Goal: Task Accomplishment & Management: Manage account settings

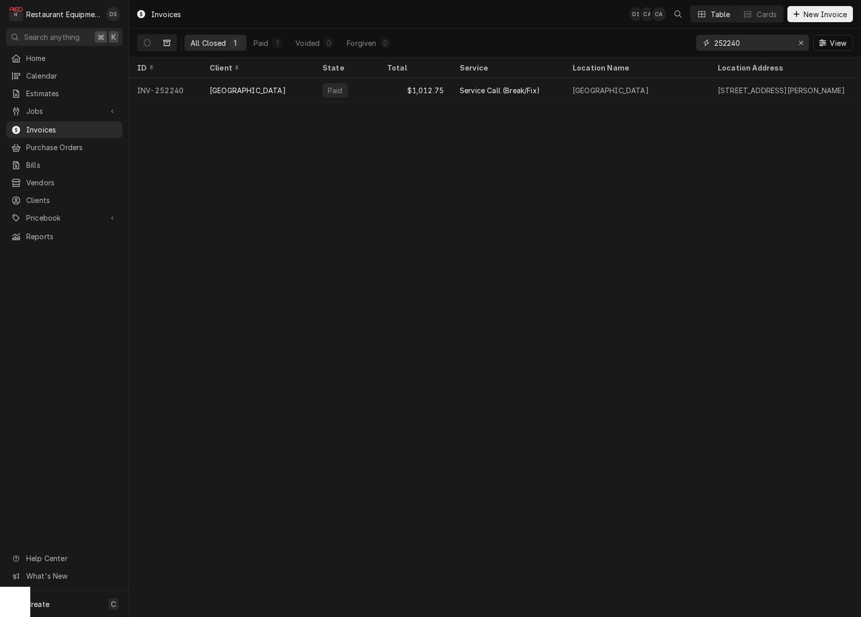
click at [800, 44] on icon "Erase input" at bounding box center [801, 42] width 6 height 7
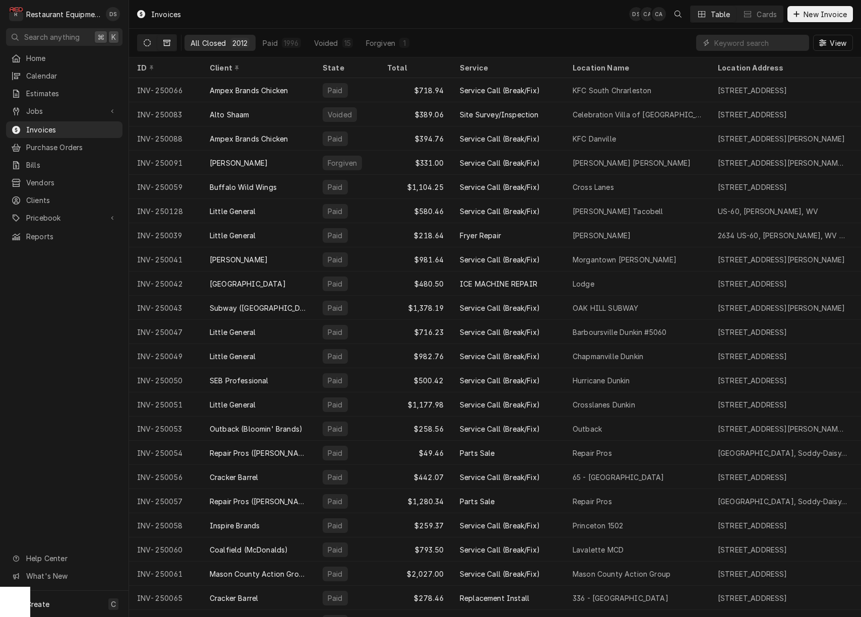
click at [148, 47] on button "Dynamic Content Wrapper" at bounding box center [147, 43] width 19 height 16
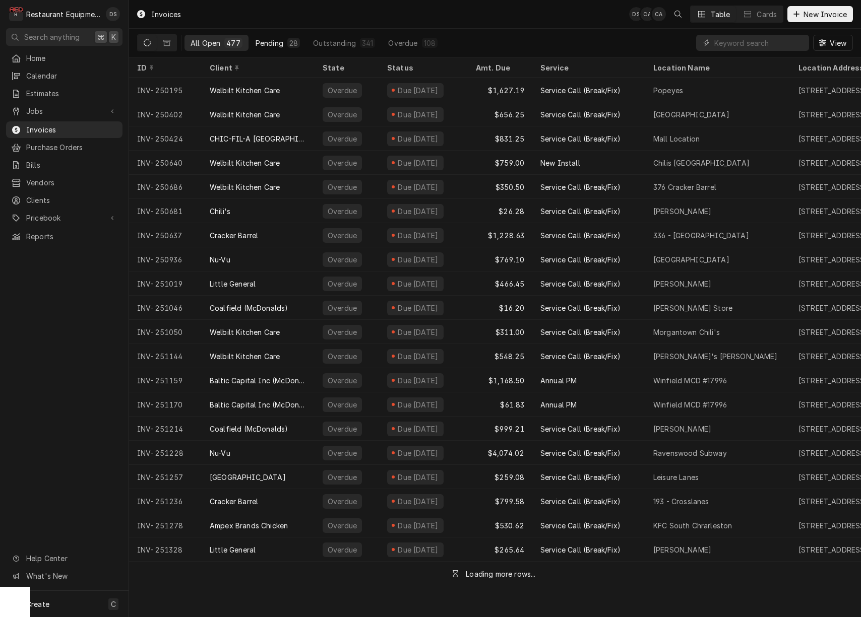
click at [272, 45] on div "Pending" at bounding box center [270, 43] width 28 height 11
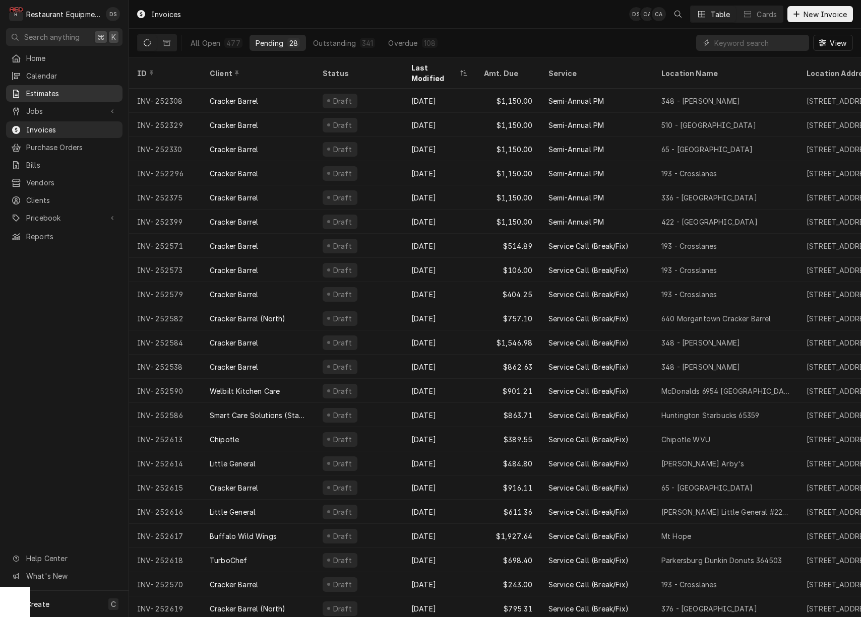
click at [34, 93] on span "Estimates" at bounding box center [71, 93] width 91 height 11
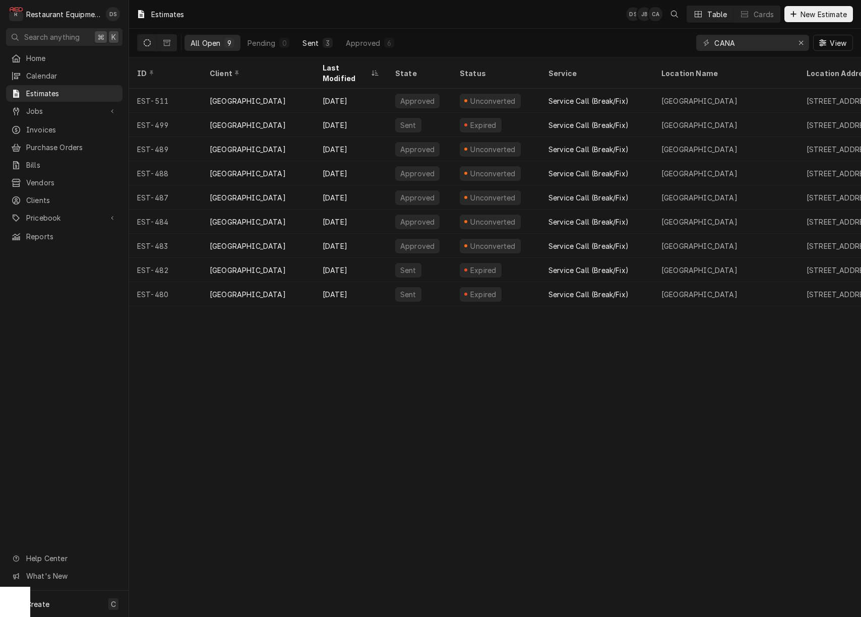
scroll to position [0, 1]
drag, startPoint x: 744, startPoint y: 47, endPoint x: 672, endPoint y: 36, distance: 72.5
click at [675, 36] on div "All Open 9 Pending 0 Sent 3 Approved 6 CANA View" at bounding box center [495, 43] width 716 height 28
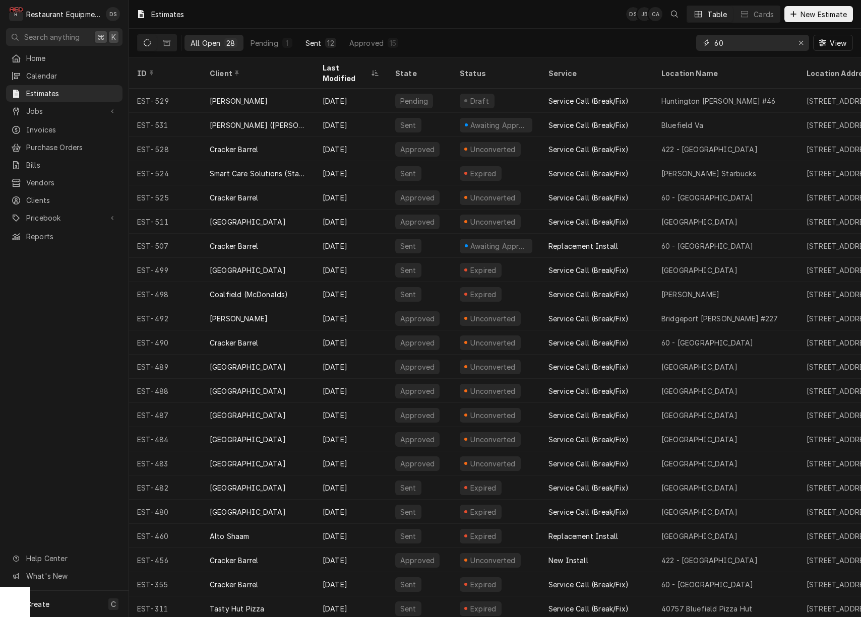
type input "60"
click at [315, 40] on div "Sent" at bounding box center [313, 43] width 16 height 11
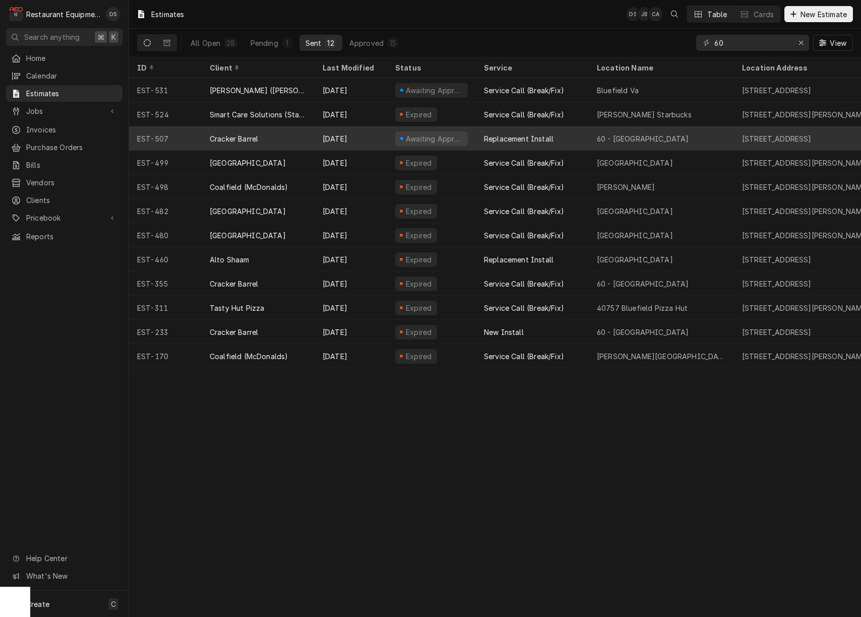
click at [578, 137] on div "Replacement Install" at bounding box center [532, 139] width 113 height 24
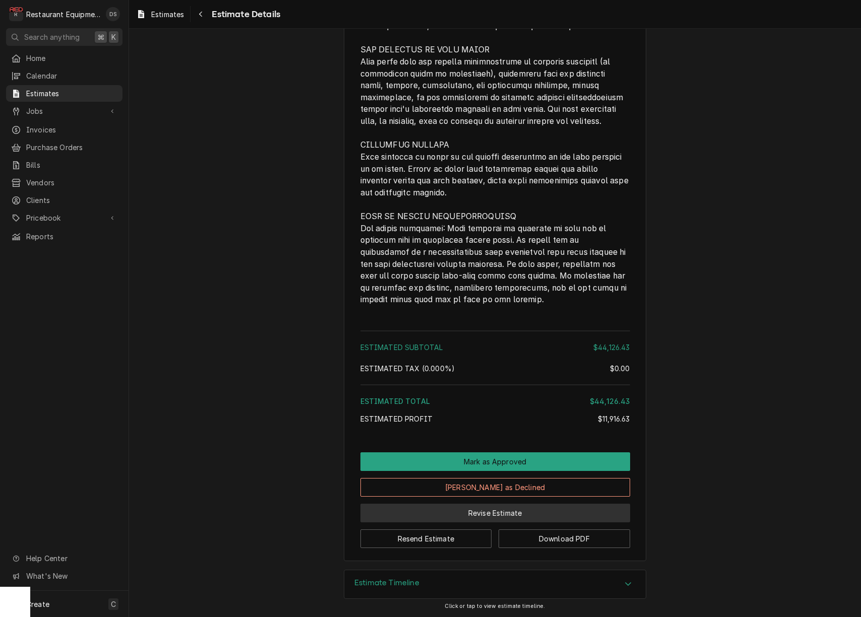
click at [514, 513] on button "Revise Estimate" at bounding box center [495, 513] width 270 height 19
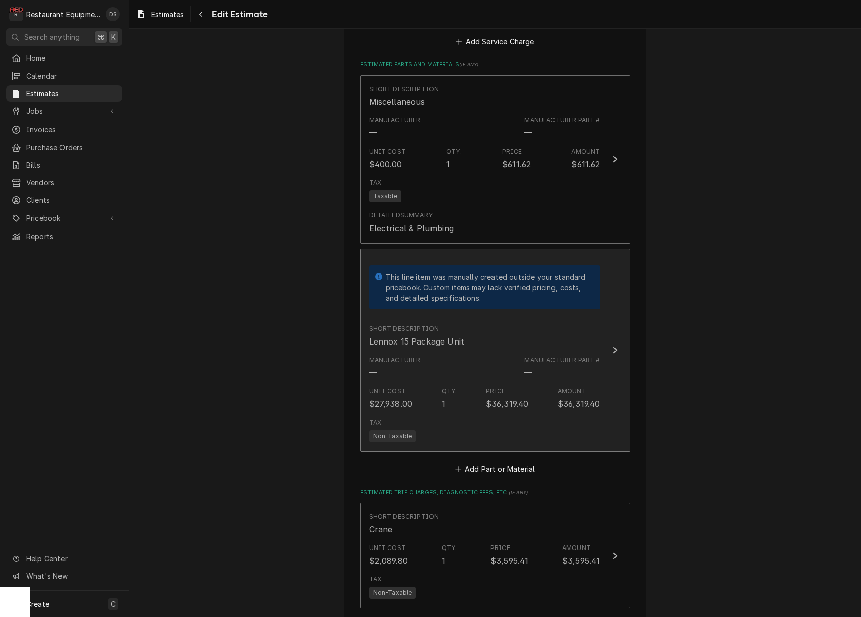
scroll to position [1188, 0]
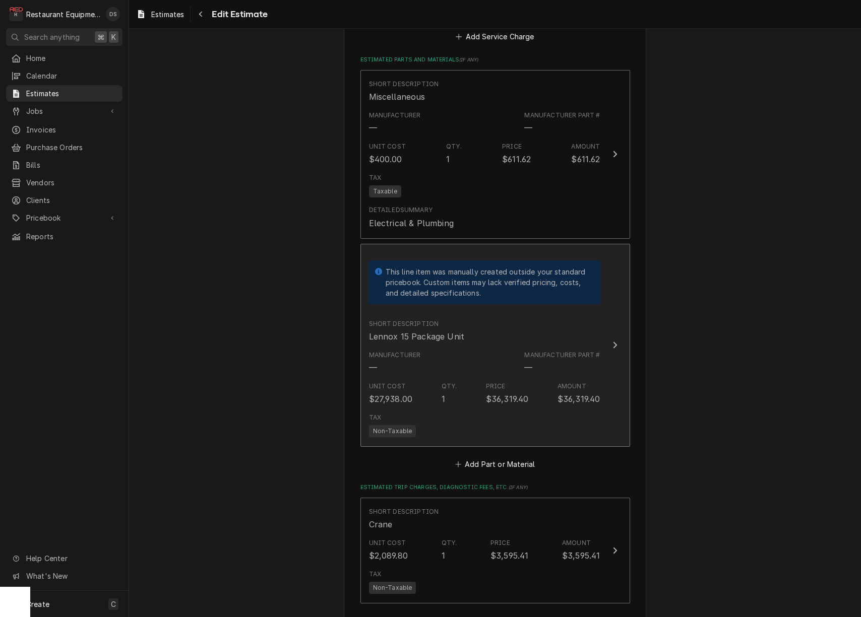
click at [530, 362] on div "—" at bounding box center [528, 368] width 8 height 12
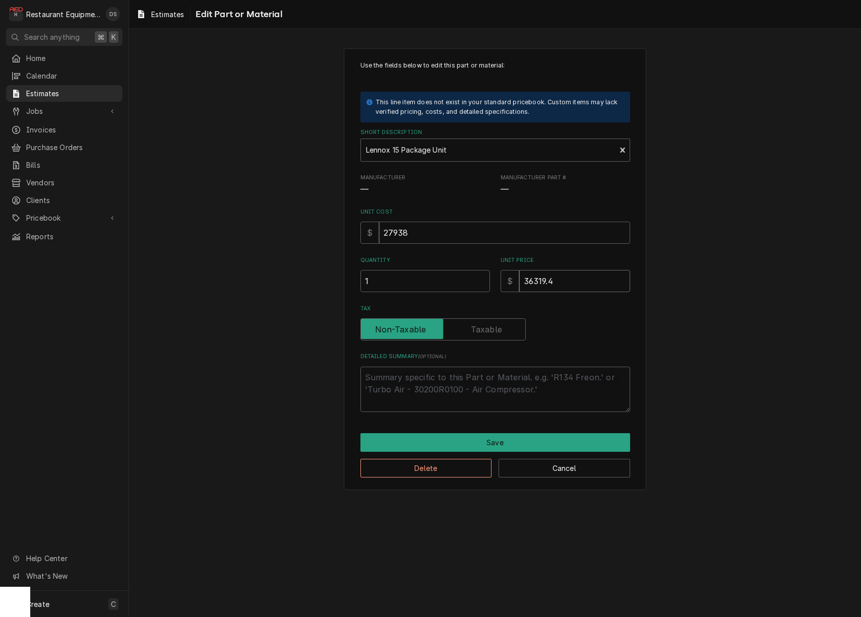
drag, startPoint x: 573, startPoint y: 278, endPoint x: 503, endPoint y: 274, distance: 69.7
click at [504, 274] on div "$ 36319.4" at bounding box center [566, 281] width 130 height 22
type textarea "x"
type input "3"
type textarea "x"
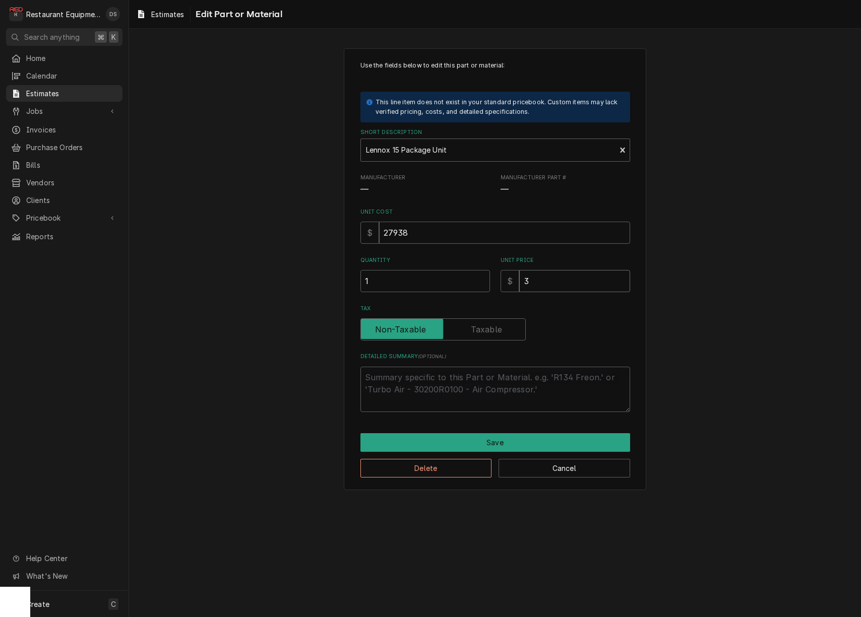
type input "30"
type textarea "x"
type input "309"
type textarea "x"
type input "3093"
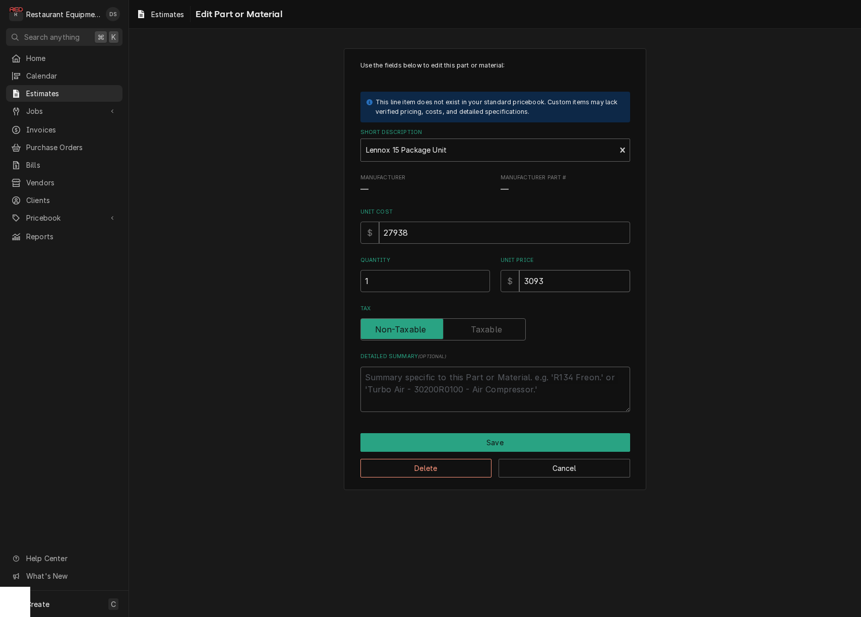
type textarea "x"
type input "30937"
type textarea "x"
type input "3093"
type textarea "x"
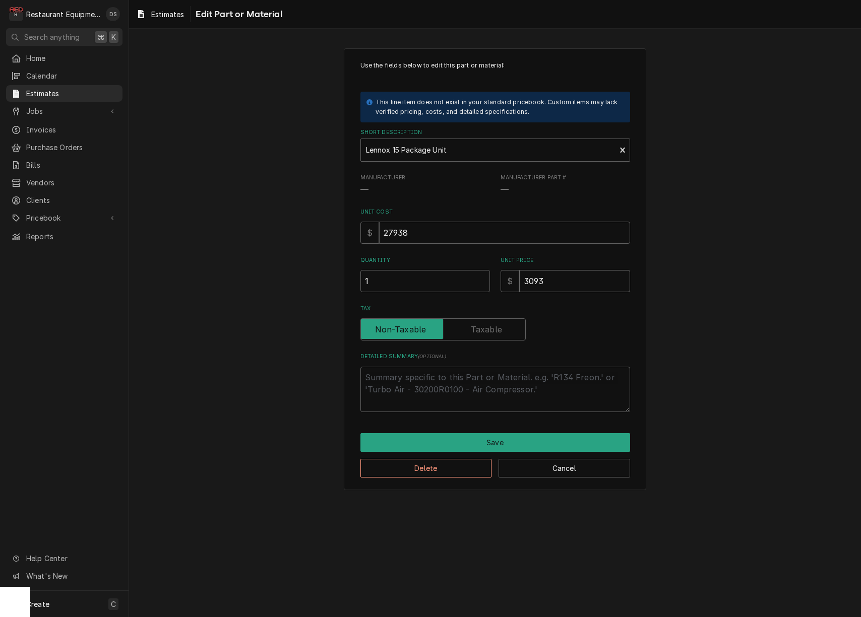
type input "30938"
type textarea "x"
type input "30938"
click at [532, 439] on button "Save" at bounding box center [495, 442] width 270 height 19
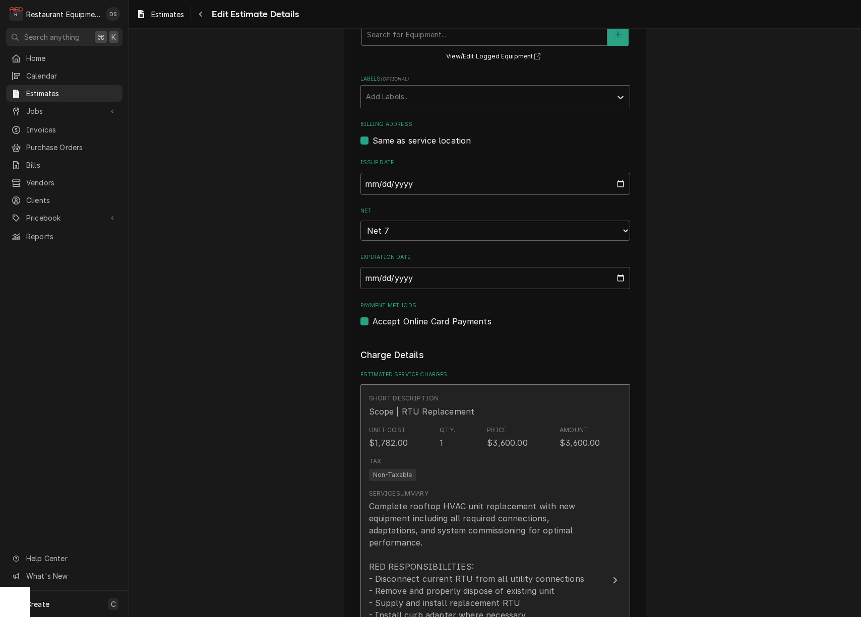
scroll to position [439, 0]
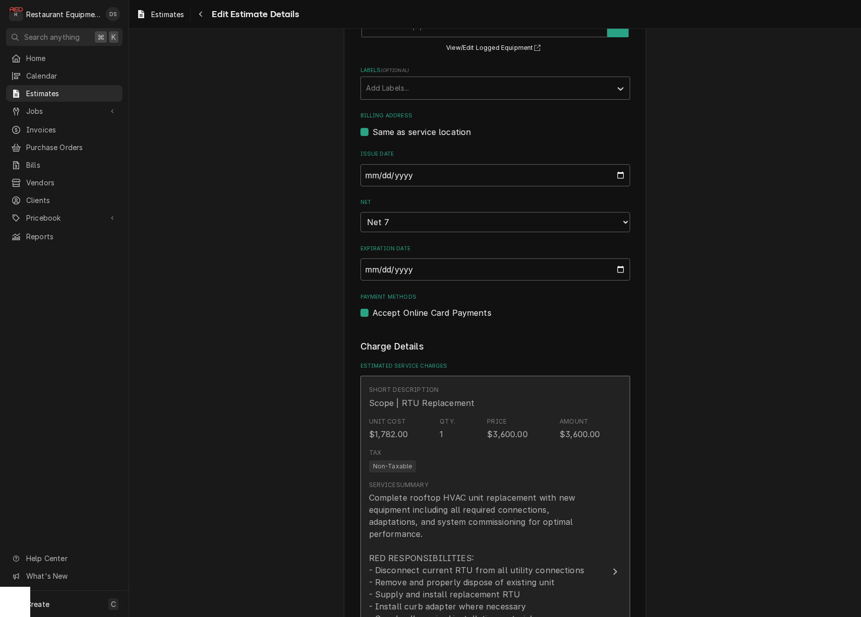
click at [578, 445] on div "Tax Non-Taxable" at bounding box center [484, 461] width 231 height 32
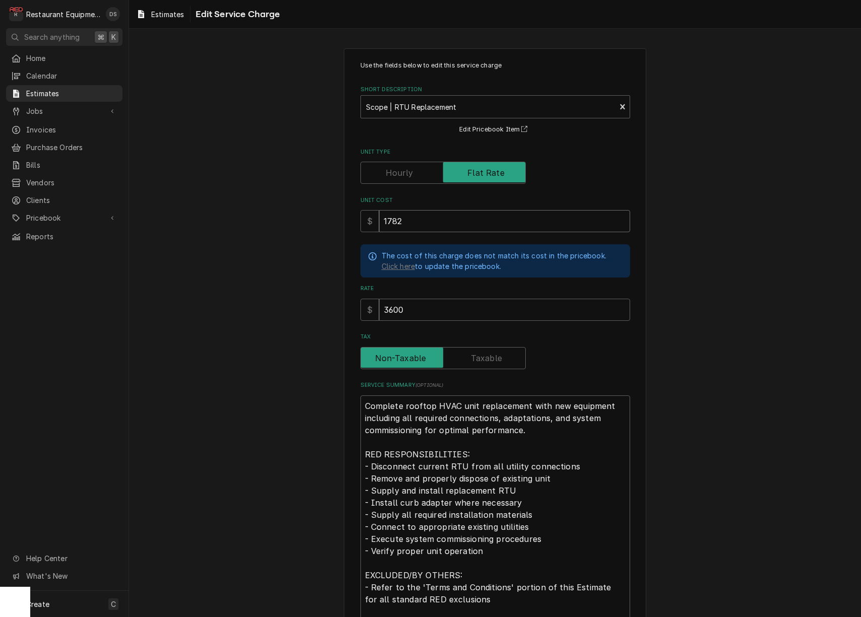
drag, startPoint x: 423, startPoint y: 215, endPoint x: 345, endPoint y: 206, distance: 78.2
click at [345, 206] on div "Use the fields below to edit this service charge Short Description Scope | RTU …" at bounding box center [495, 392] width 302 height 689
type textarea "x"
type input "1"
type textarea "x"
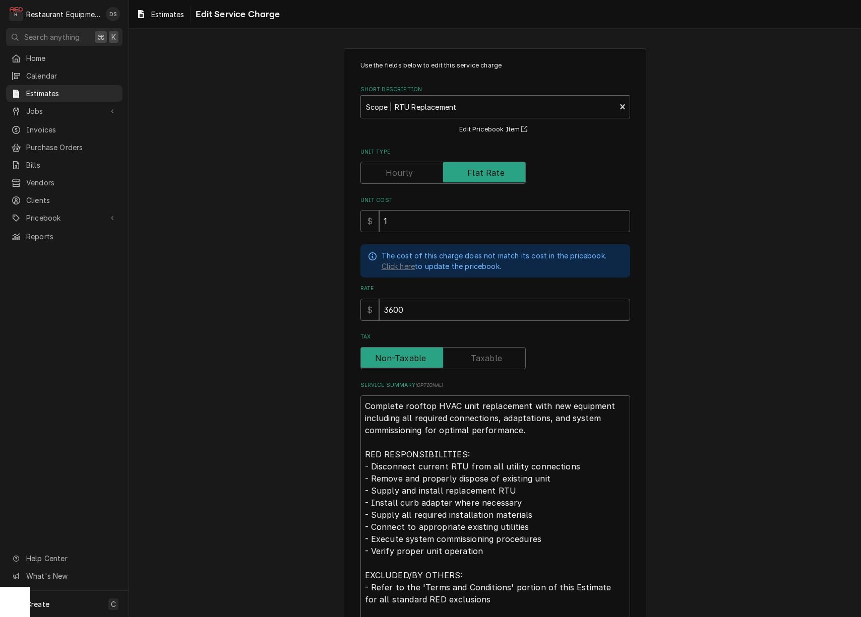
type input "19"
type textarea "x"
type input "194"
type textarea "x"
type input "1944"
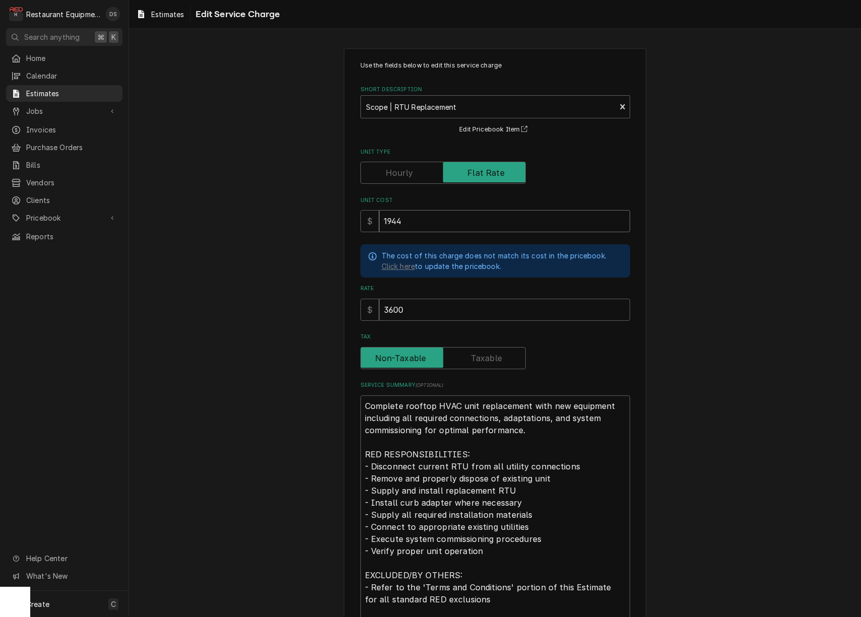
type textarea "x"
type input "1944"
drag, startPoint x: 717, startPoint y: 366, endPoint x: 690, endPoint y: 366, distance: 27.2
click at [717, 366] on div "Use the fields below to edit this service charge Short Description Scope | RTU …" at bounding box center [495, 392] width 732 height 707
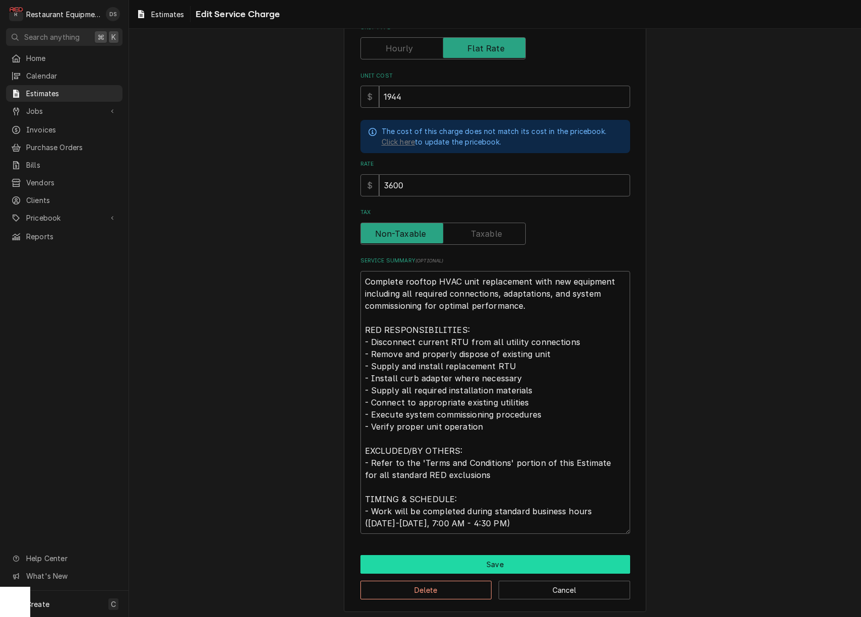
click at [480, 559] on button "Save" at bounding box center [495, 564] width 270 height 19
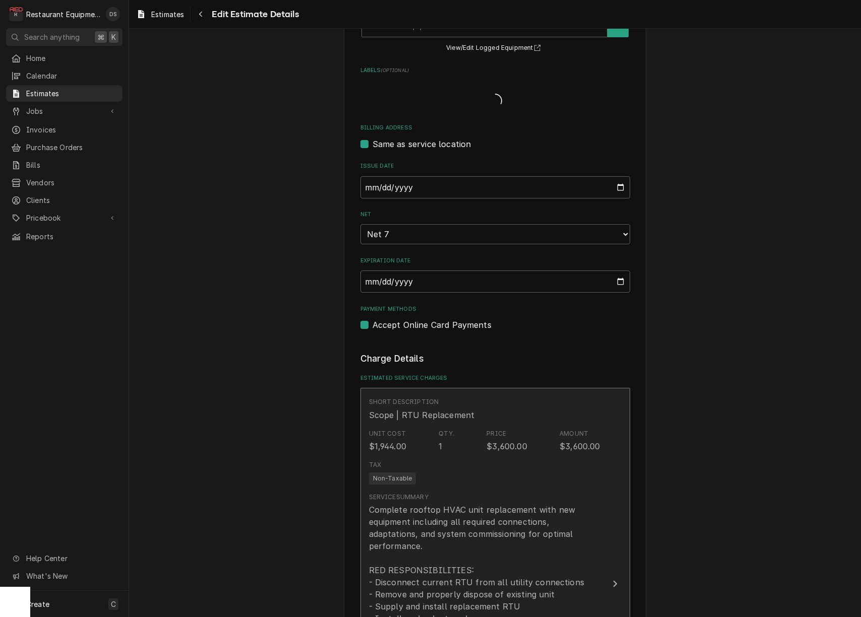
type textarea "x"
